Goal: Task Accomplishment & Management: Manage account settings

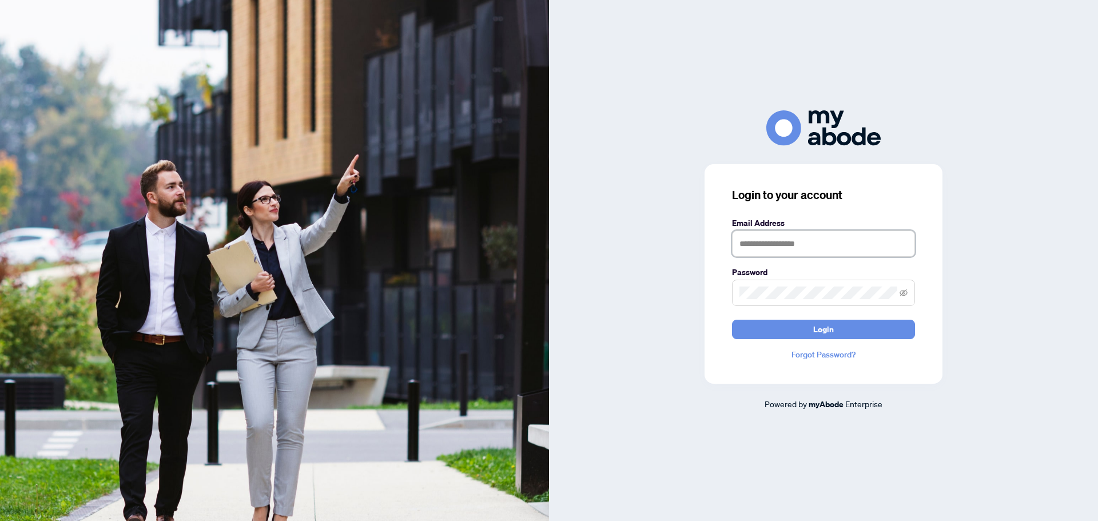
click at [820, 249] on input "text" at bounding box center [823, 244] width 183 height 26
type input "**********"
click at [732, 320] on button "Login" at bounding box center [823, 329] width 183 height 19
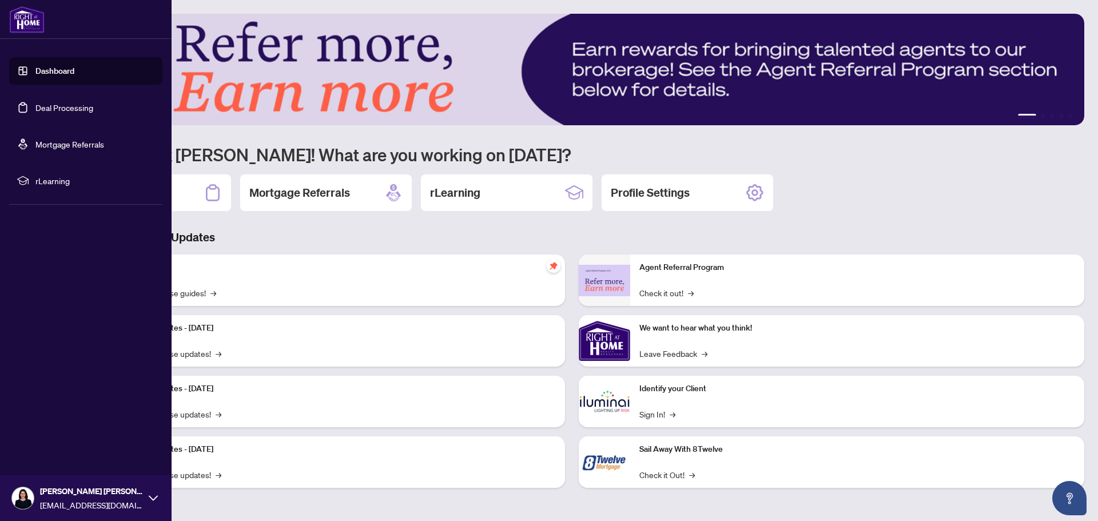
click at [38, 106] on link "Deal Processing" at bounding box center [64, 107] width 58 height 10
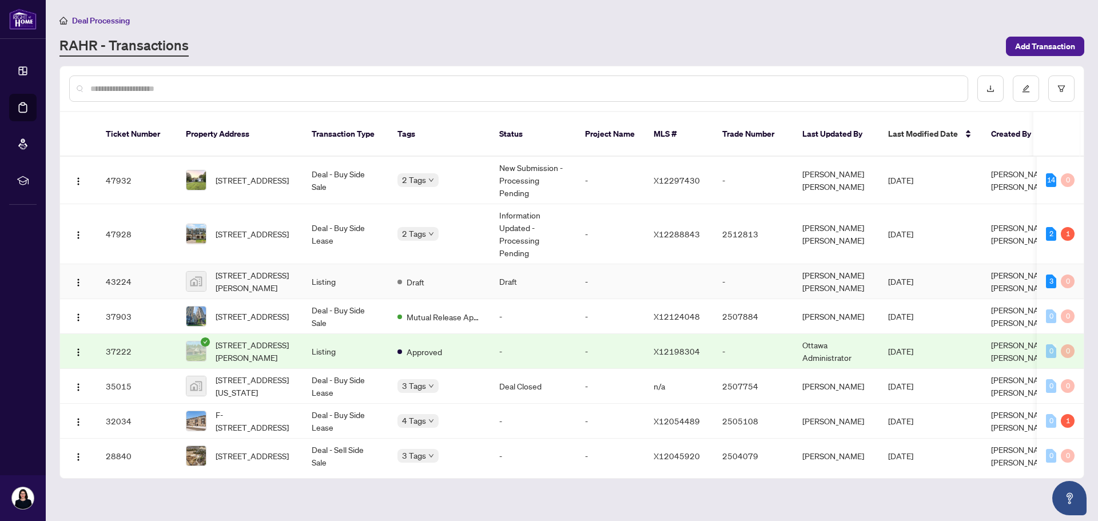
click at [308, 268] on td "Listing" at bounding box center [346, 281] width 86 height 35
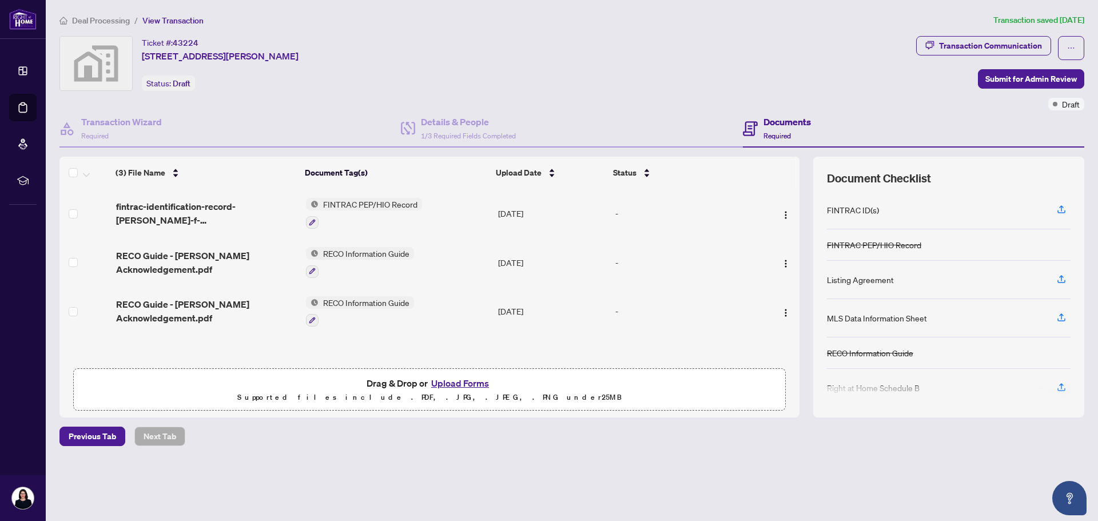
drag, startPoint x: 1060, startPoint y: 205, endPoint x: 876, endPoint y: 211, distance: 184.3
click at [876, 211] on div "FINTRAC ID(s)" at bounding box center [949, 210] width 244 height 38
click at [313, 203] on img at bounding box center [312, 204] width 13 height 13
click at [317, 259] on span "FINTRAC PEP/HIO Record" at bounding box center [363, 260] width 104 height 13
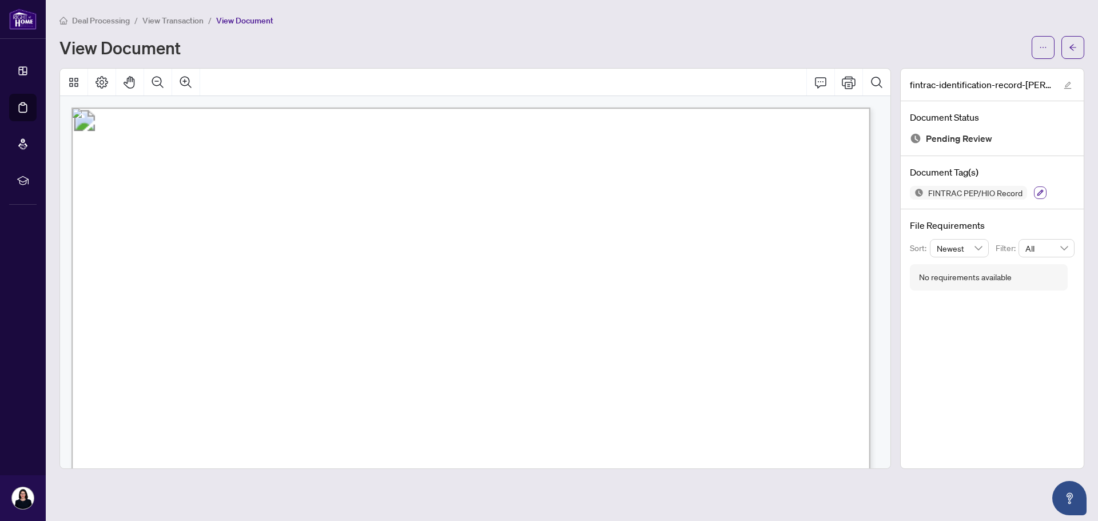
click at [1037, 195] on icon "button" at bounding box center [1040, 192] width 7 height 7
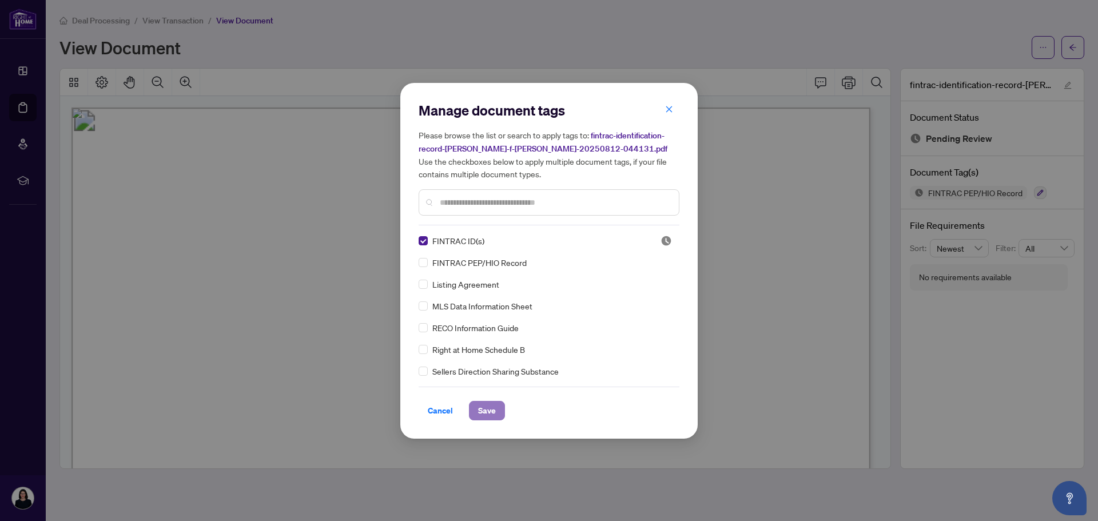
click at [487, 408] on span "Save" at bounding box center [487, 411] width 18 height 18
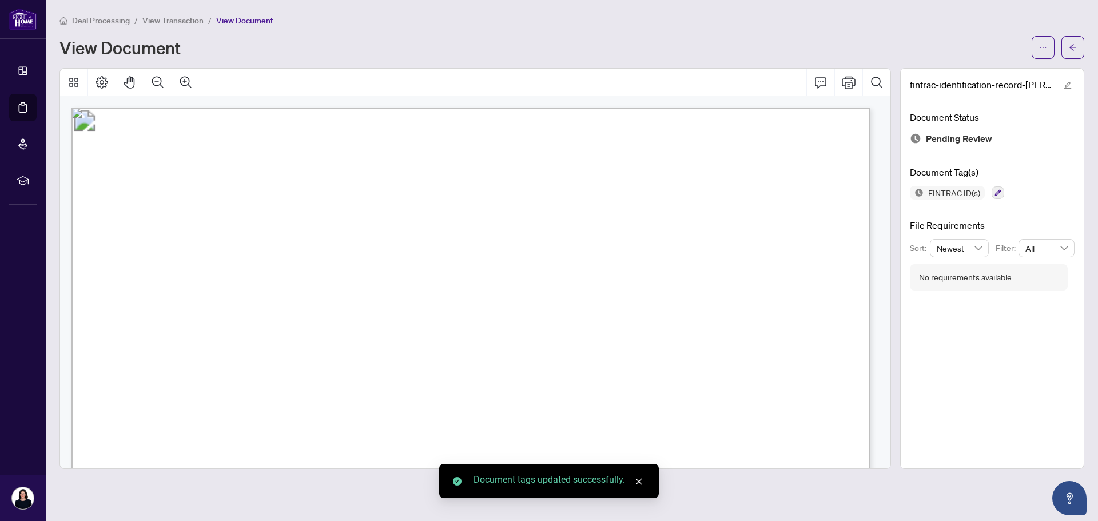
click at [174, 18] on span "View Transaction" at bounding box center [172, 20] width 61 height 10
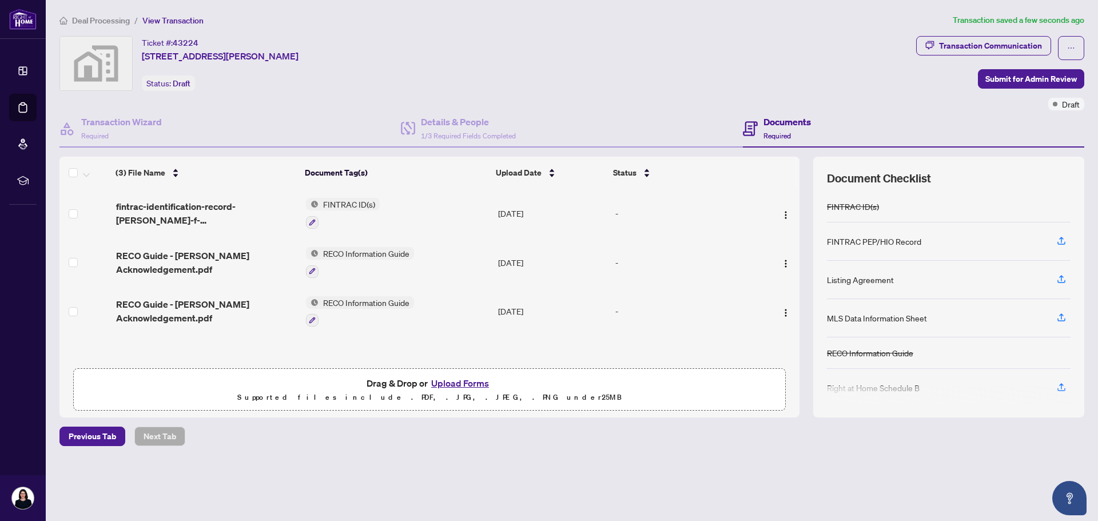
click at [461, 384] on button "Upload Forms" at bounding box center [460, 383] width 65 height 15
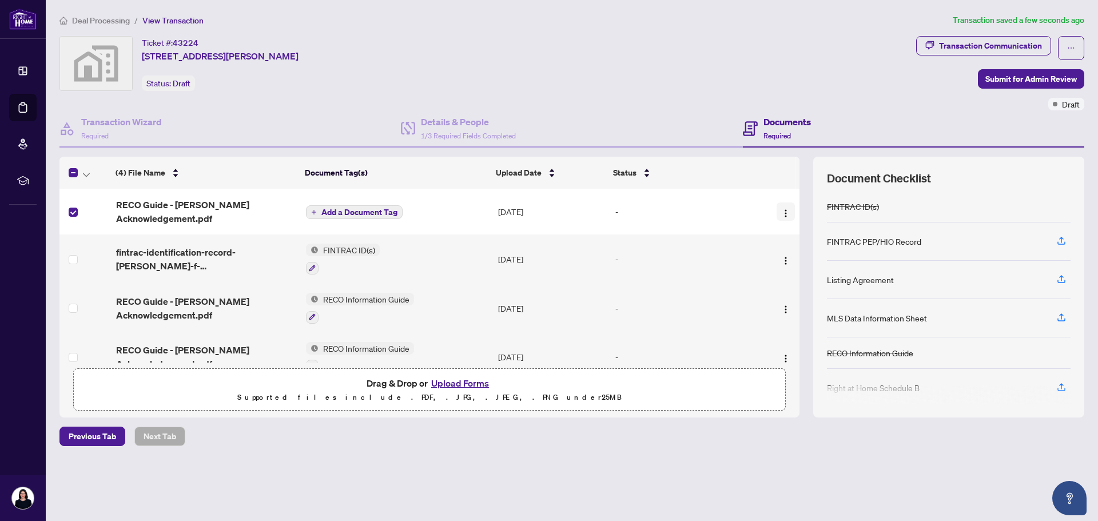
click at [781, 209] on img "button" at bounding box center [785, 213] width 9 height 9
click at [236, 208] on span "RECO Guide - [PERSON_NAME] Acknowledgement.pdf" at bounding box center [206, 211] width 181 height 27
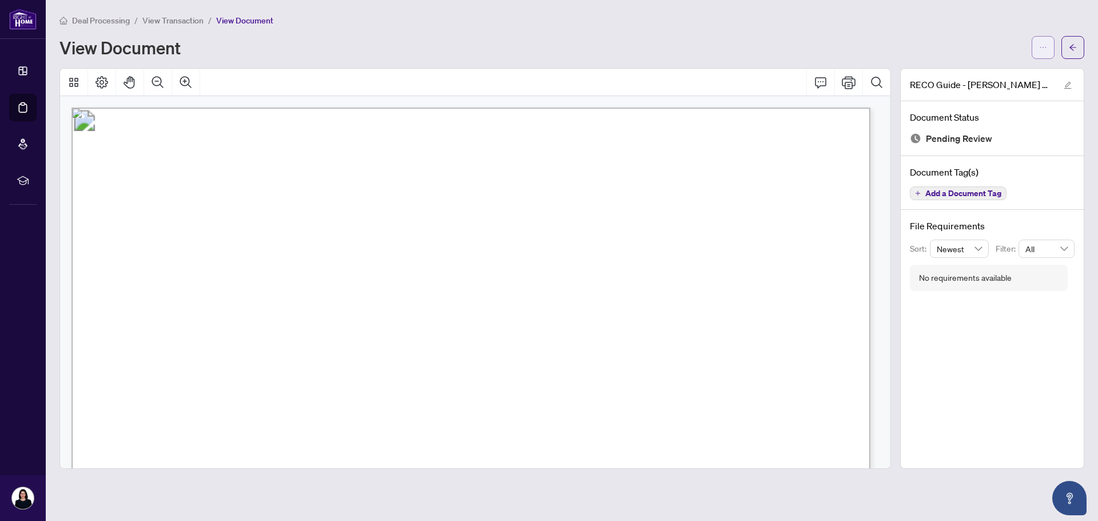
click at [1044, 46] on icon "ellipsis" at bounding box center [1044, 47] width 8 height 8
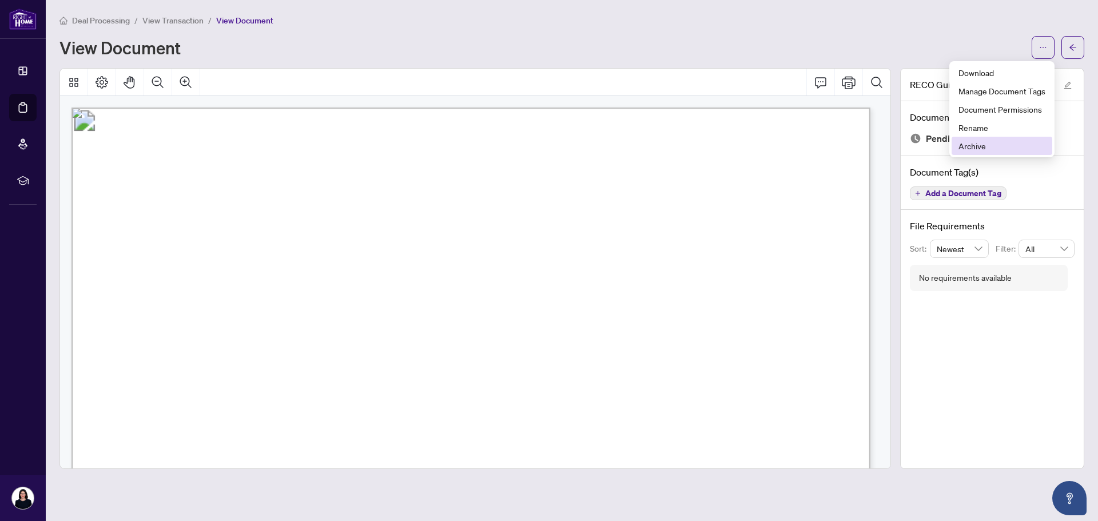
click at [979, 146] on span "Archive" at bounding box center [1002, 146] width 87 height 13
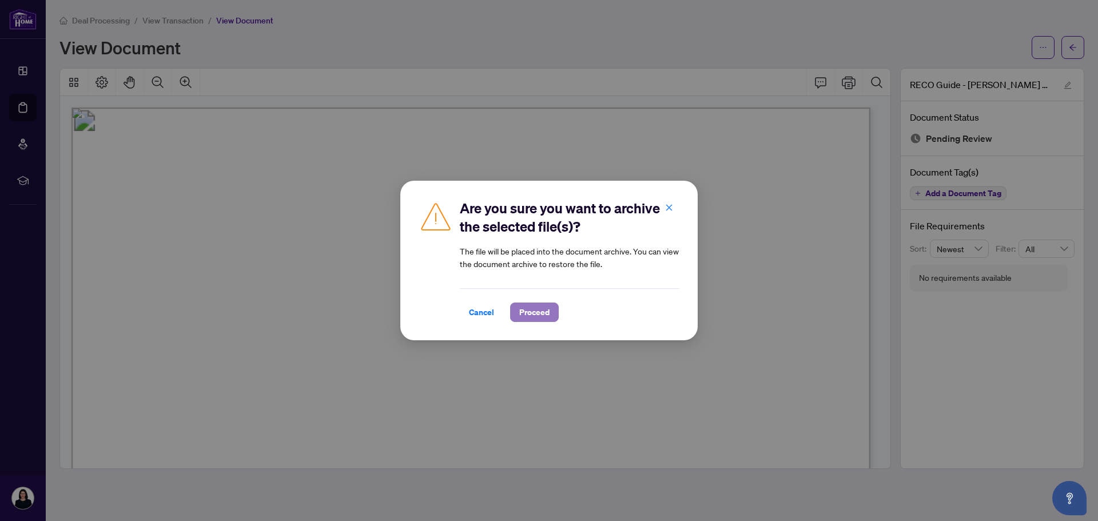
click at [539, 314] on span "Proceed" at bounding box center [534, 312] width 30 height 18
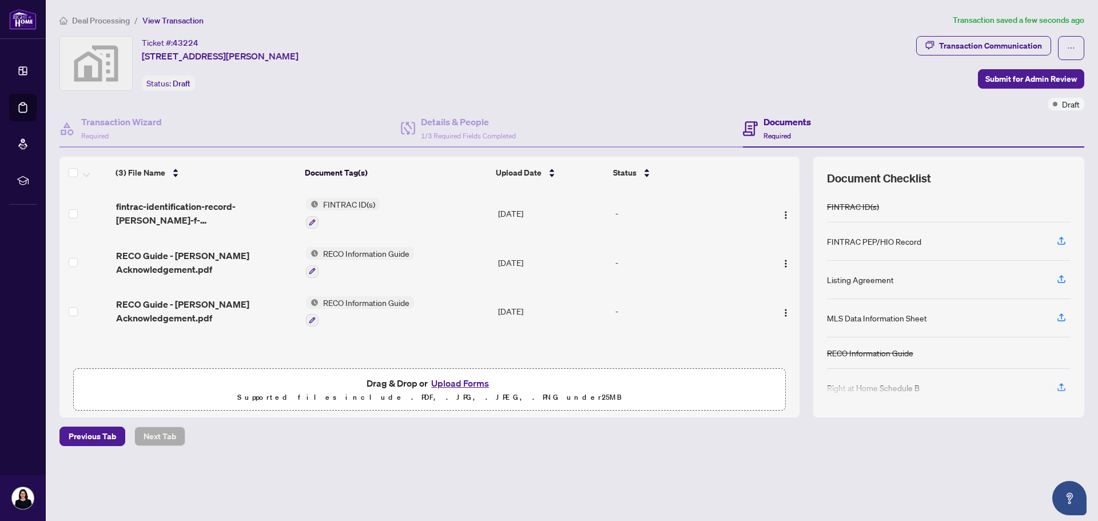
scroll to position [1, 0]
click at [447, 379] on button "Upload Forms" at bounding box center [460, 383] width 65 height 15
click at [470, 384] on button "Upload Forms" at bounding box center [460, 383] width 65 height 15
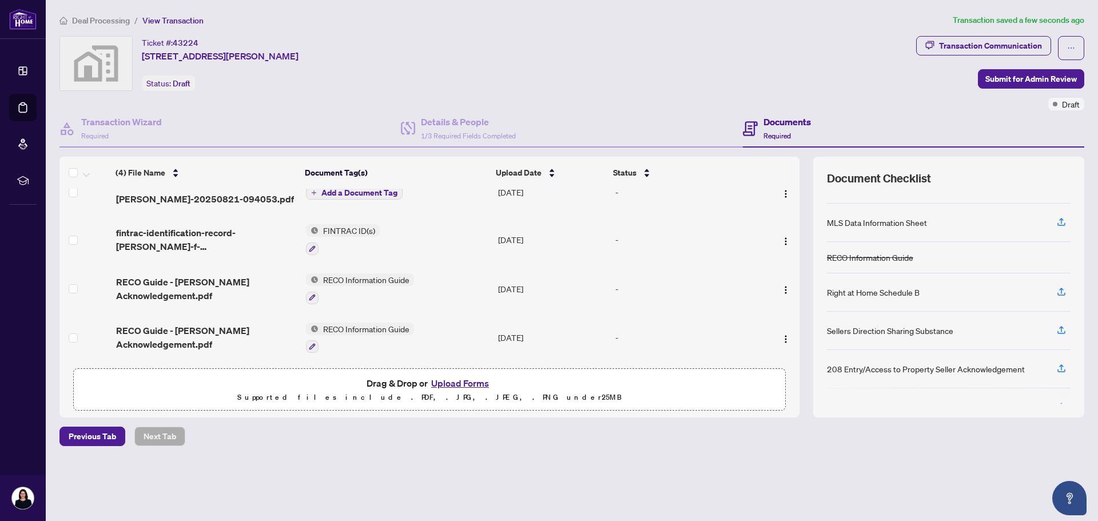
scroll to position [21, 0]
click at [461, 379] on button "Upload Forms" at bounding box center [460, 383] width 65 height 15
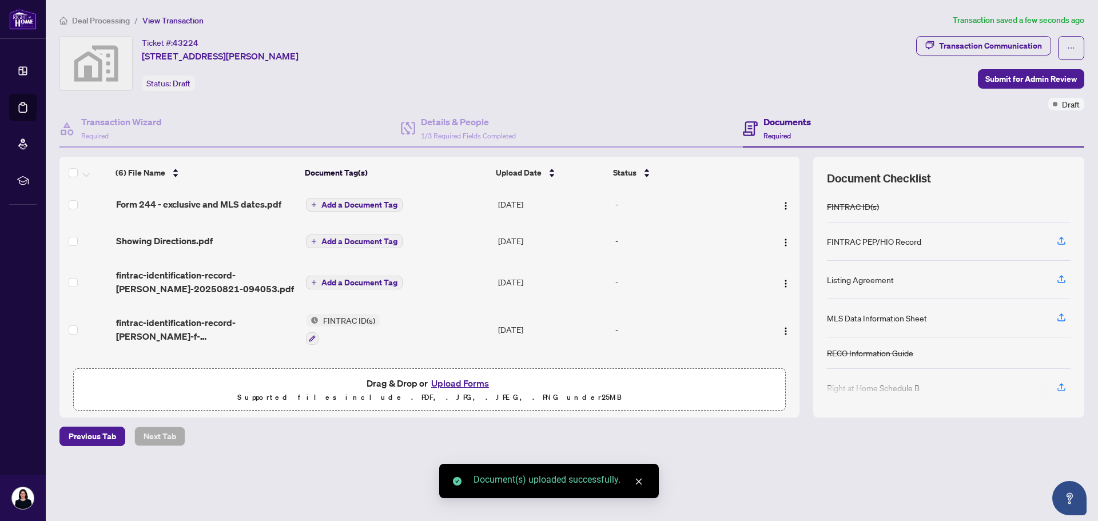
scroll to position [0, 0]
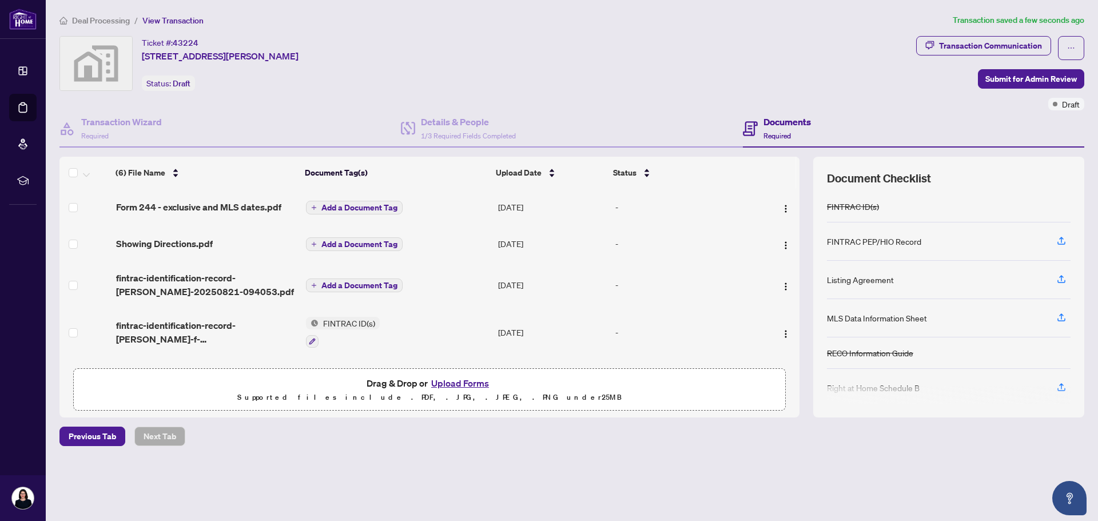
click at [344, 205] on span "Add a Document Tag" at bounding box center [360, 208] width 76 height 8
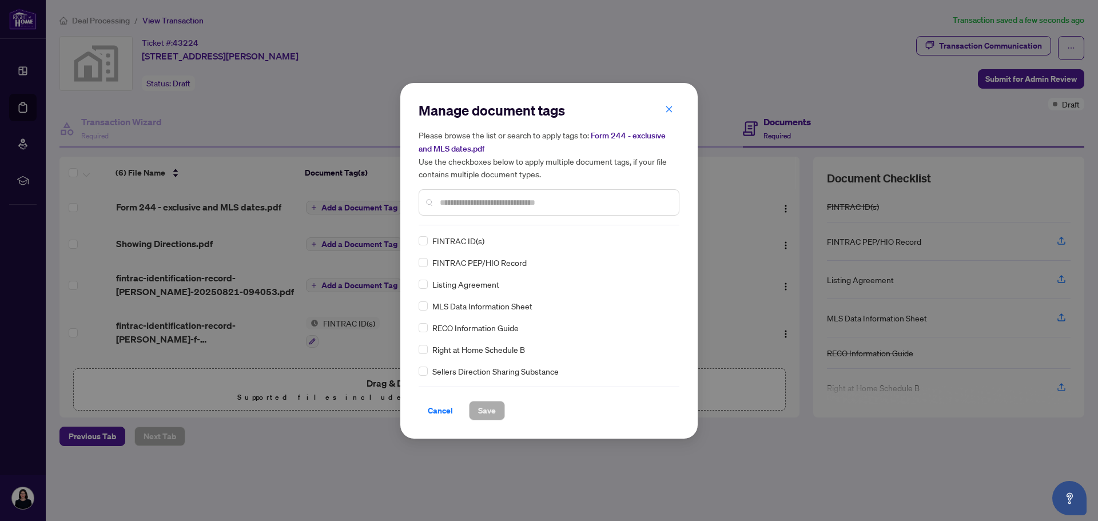
click at [454, 205] on input "text" at bounding box center [555, 202] width 230 height 13
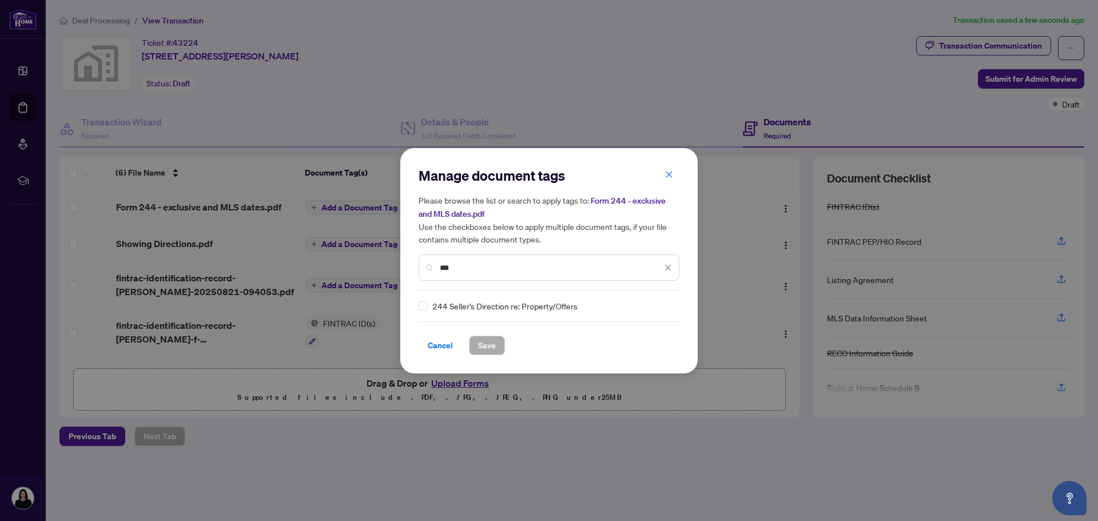
type input "***"
click at [482, 346] on span "Save" at bounding box center [487, 345] width 18 height 18
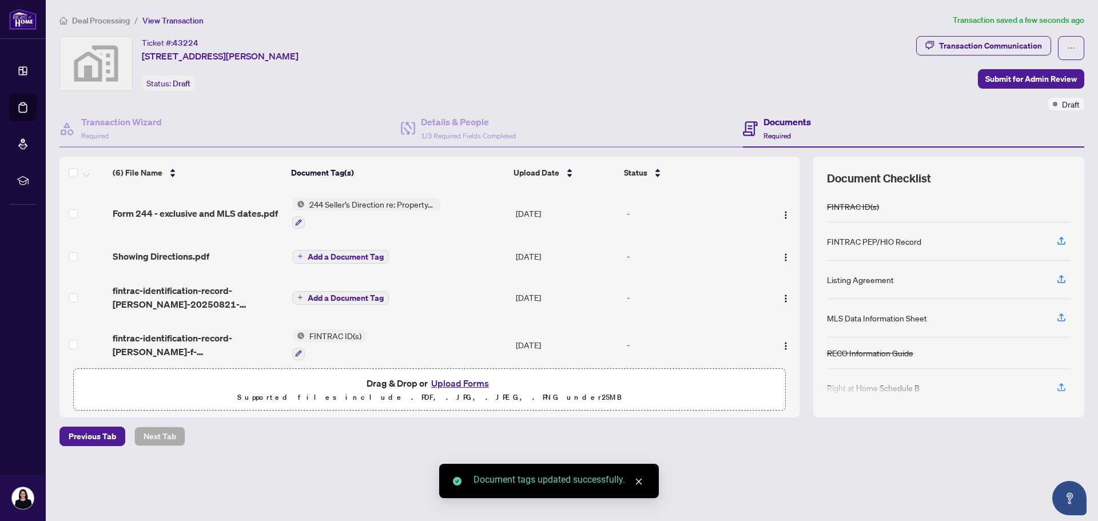
click at [343, 253] on span "Add a Document Tag" at bounding box center [346, 257] width 76 height 8
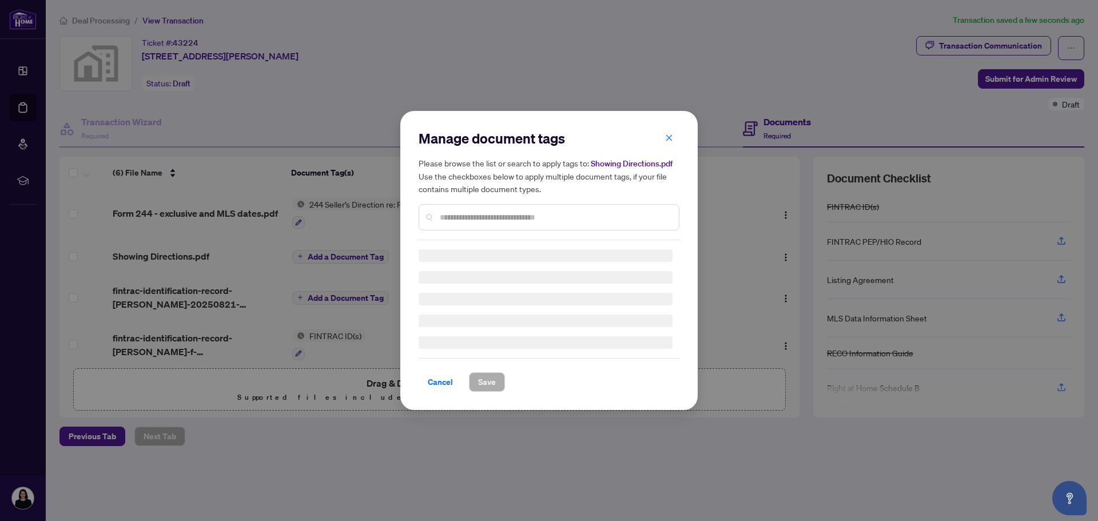
click at [458, 217] on div "Manage document tags Please browse the list or search to apply tags to: Showing…" at bounding box center [549, 184] width 261 height 111
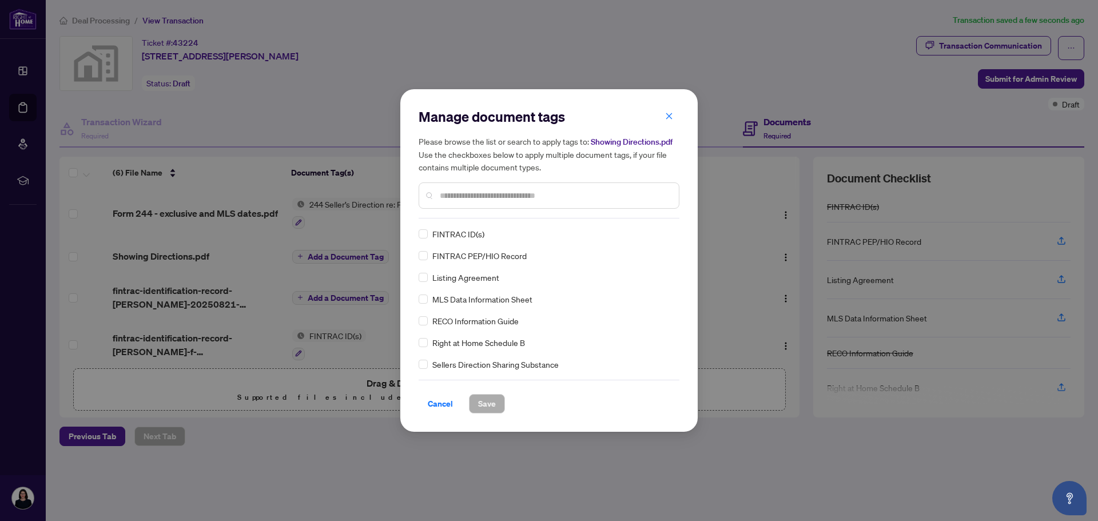
click at [459, 199] on input "text" at bounding box center [555, 195] width 230 height 13
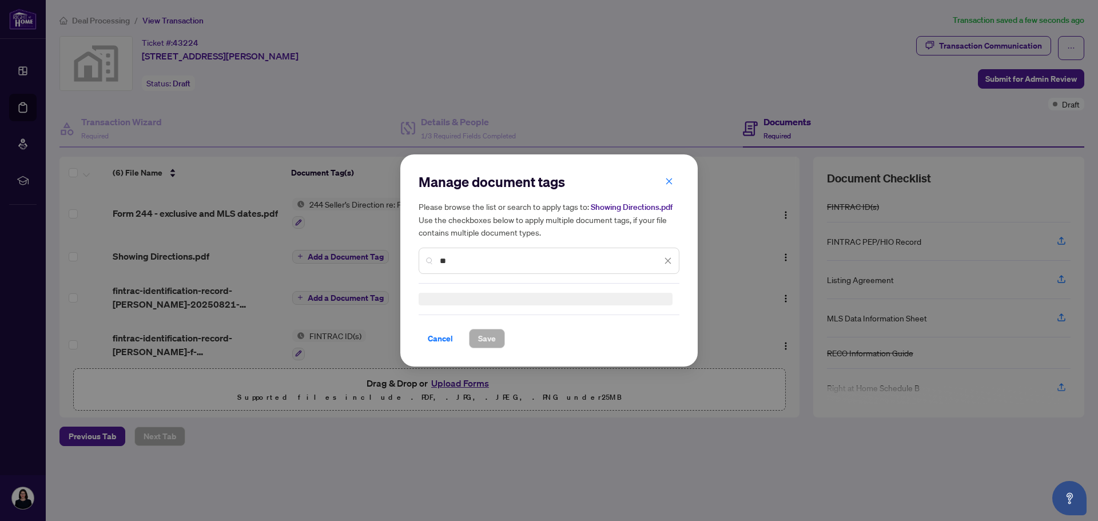
type input "*"
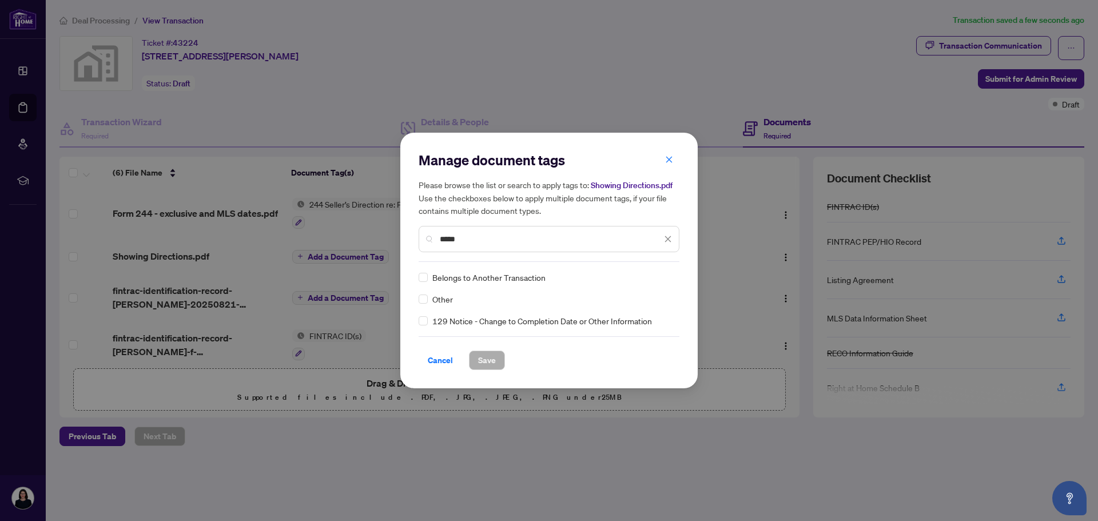
type input "*****"
click at [488, 363] on span "Save" at bounding box center [487, 360] width 18 height 18
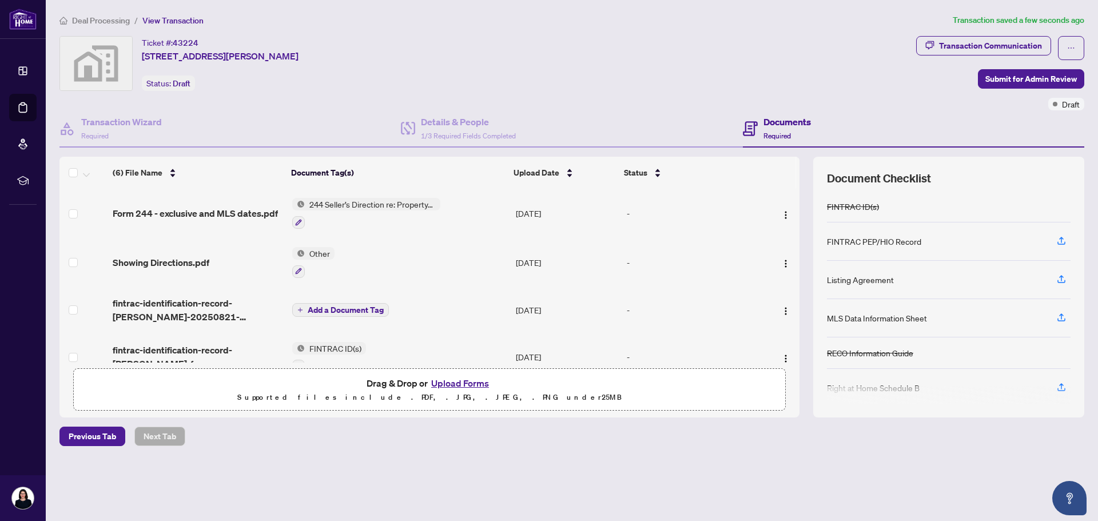
click at [572, 55] on div "Ticket #: 43224 [STREET_ADDRESS][PERSON_NAME] Status: Draft" at bounding box center [485, 63] width 852 height 55
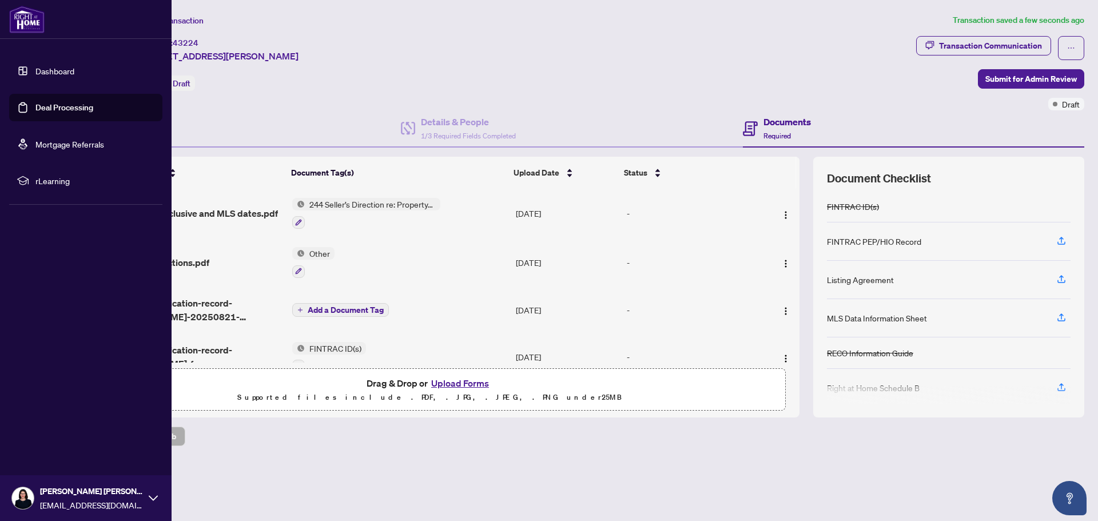
click at [42, 108] on link "Deal Processing" at bounding box center [64, 107] width 58 height 10
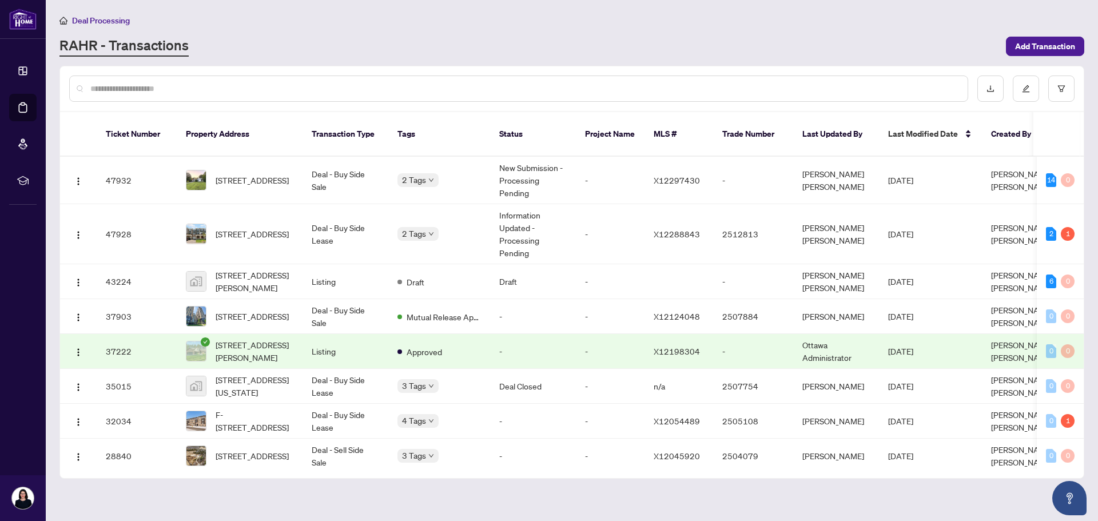
click at [842, 45] on div "RAHR - Transactions" at bounding box center [529, 46] width 940 height 21
